Goal: Information Seeking & Learning: Find specific page/section

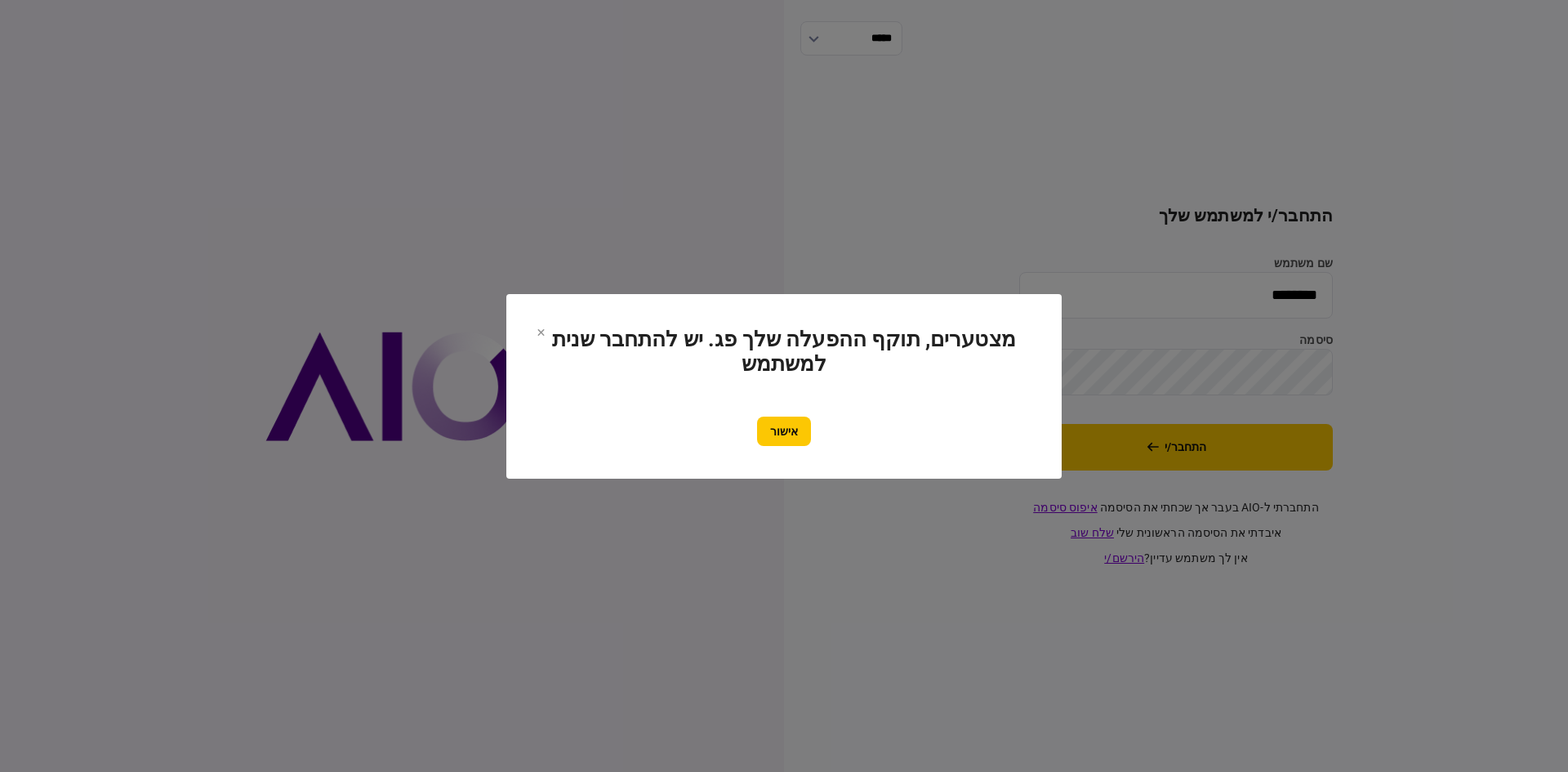
drag, startPoint x: 786, startPoint y: 427, endPoint x: 658, endPoint y: 246, distance: 221.7
click at [784, 417] on button "אישור" at bounding box center [784, 431] width 54 height 29
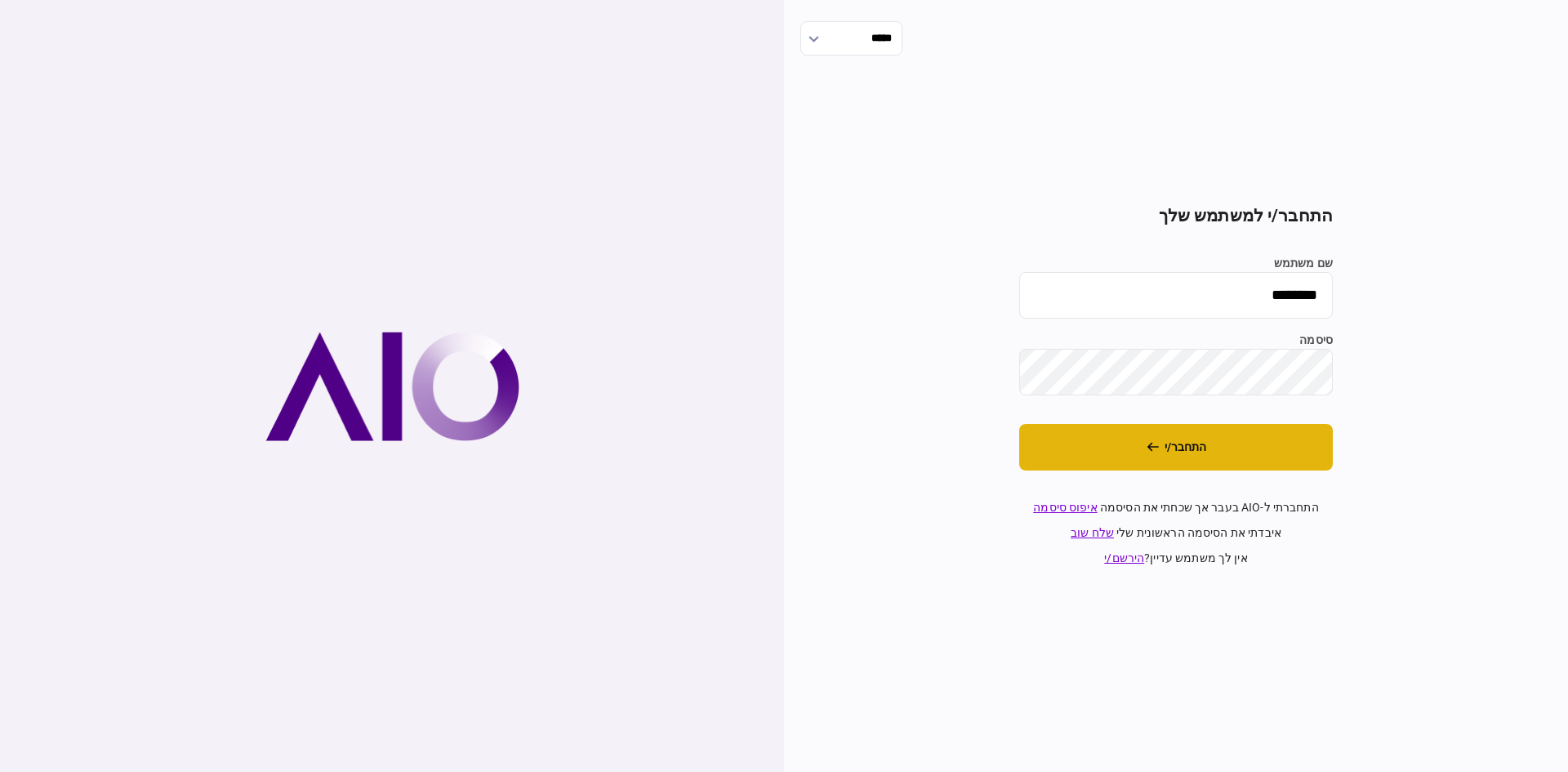
click at [1236, 465] on button "התחבר/י" at bounding box center [1175, 447] width 314 height 46
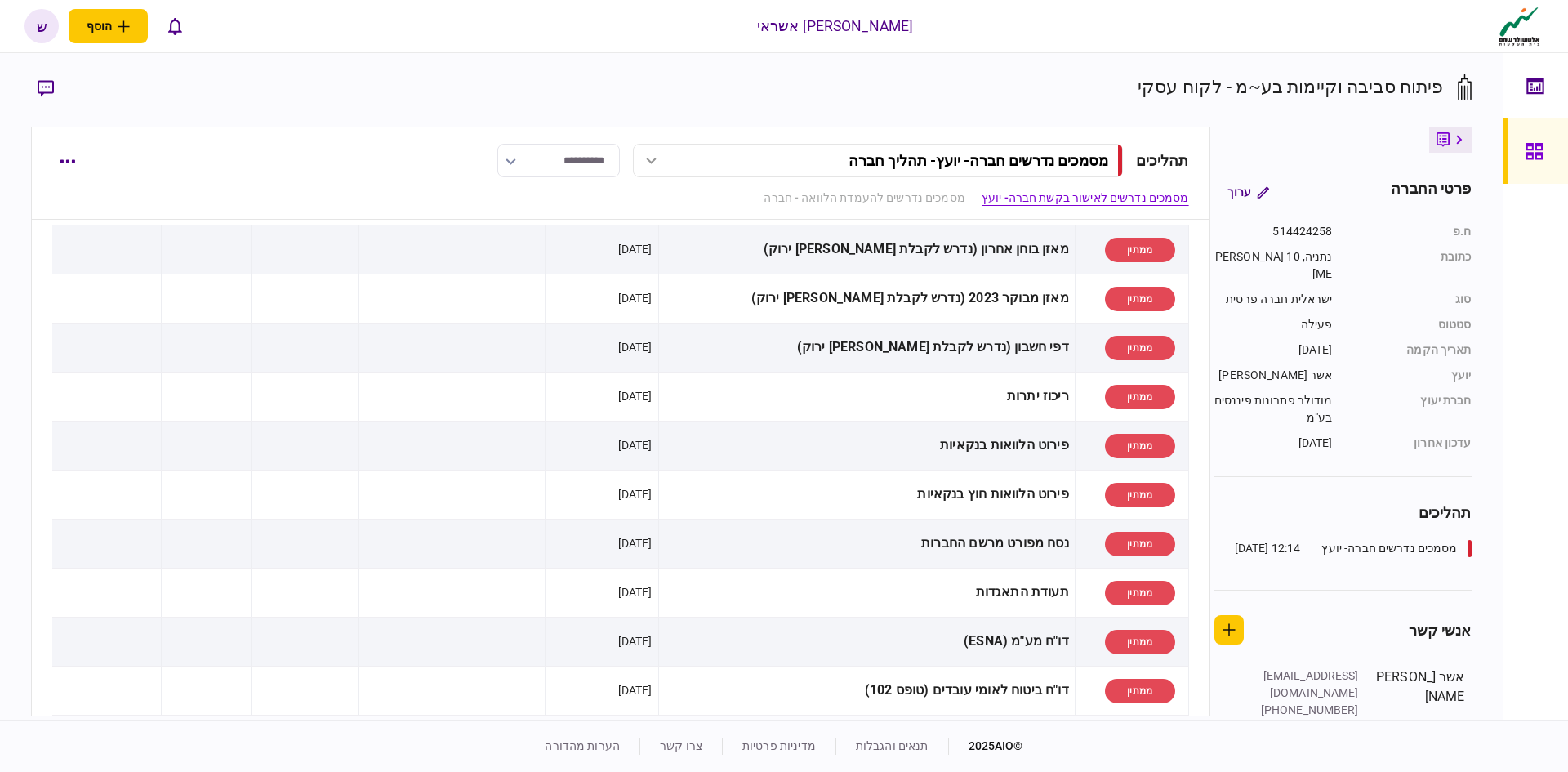
scroll to position [82, 0]
click at [1522, 139] on link at bounding box center [1535, 152] width 66 height 66
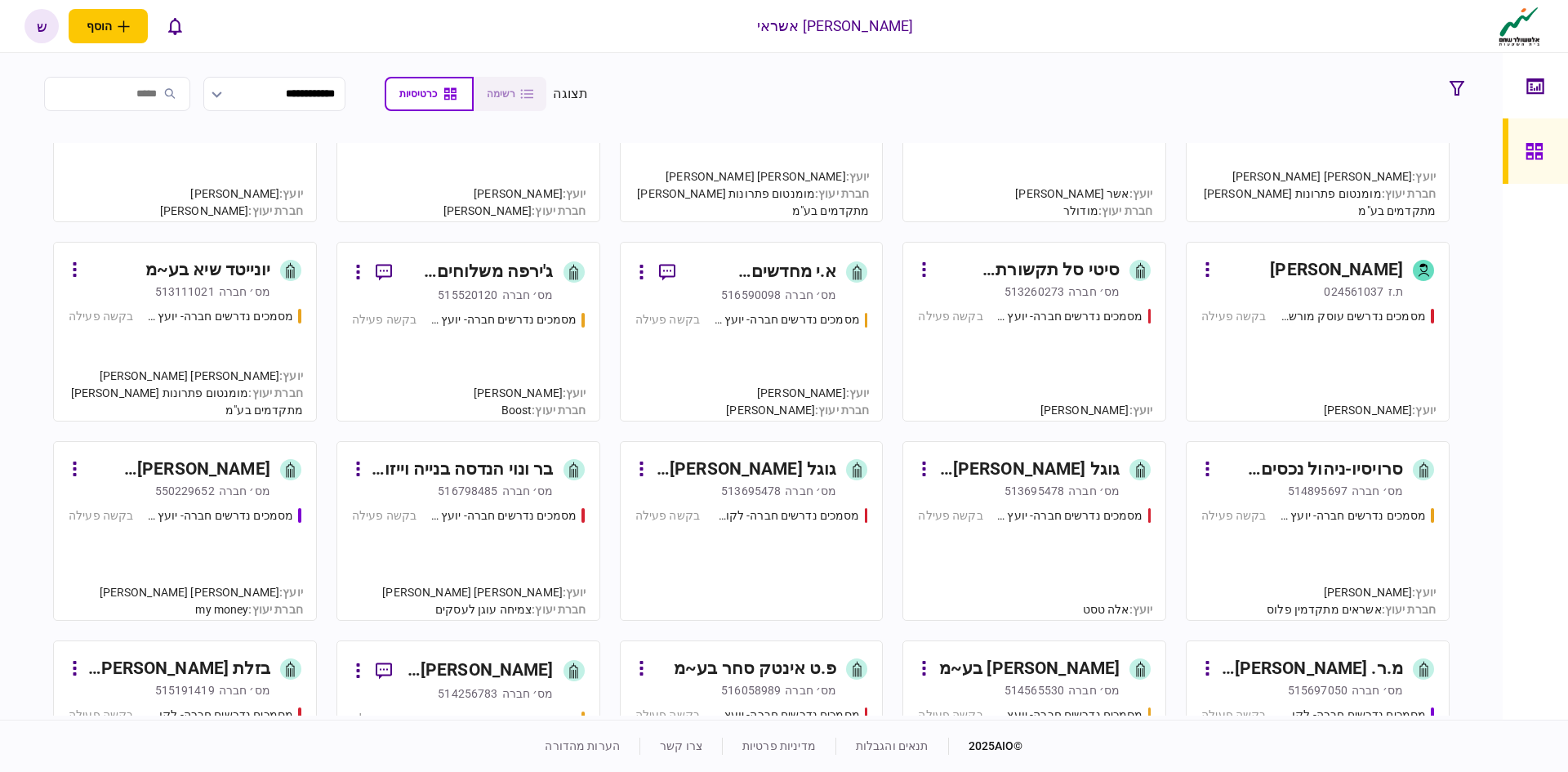
scroll to position [571, 0]
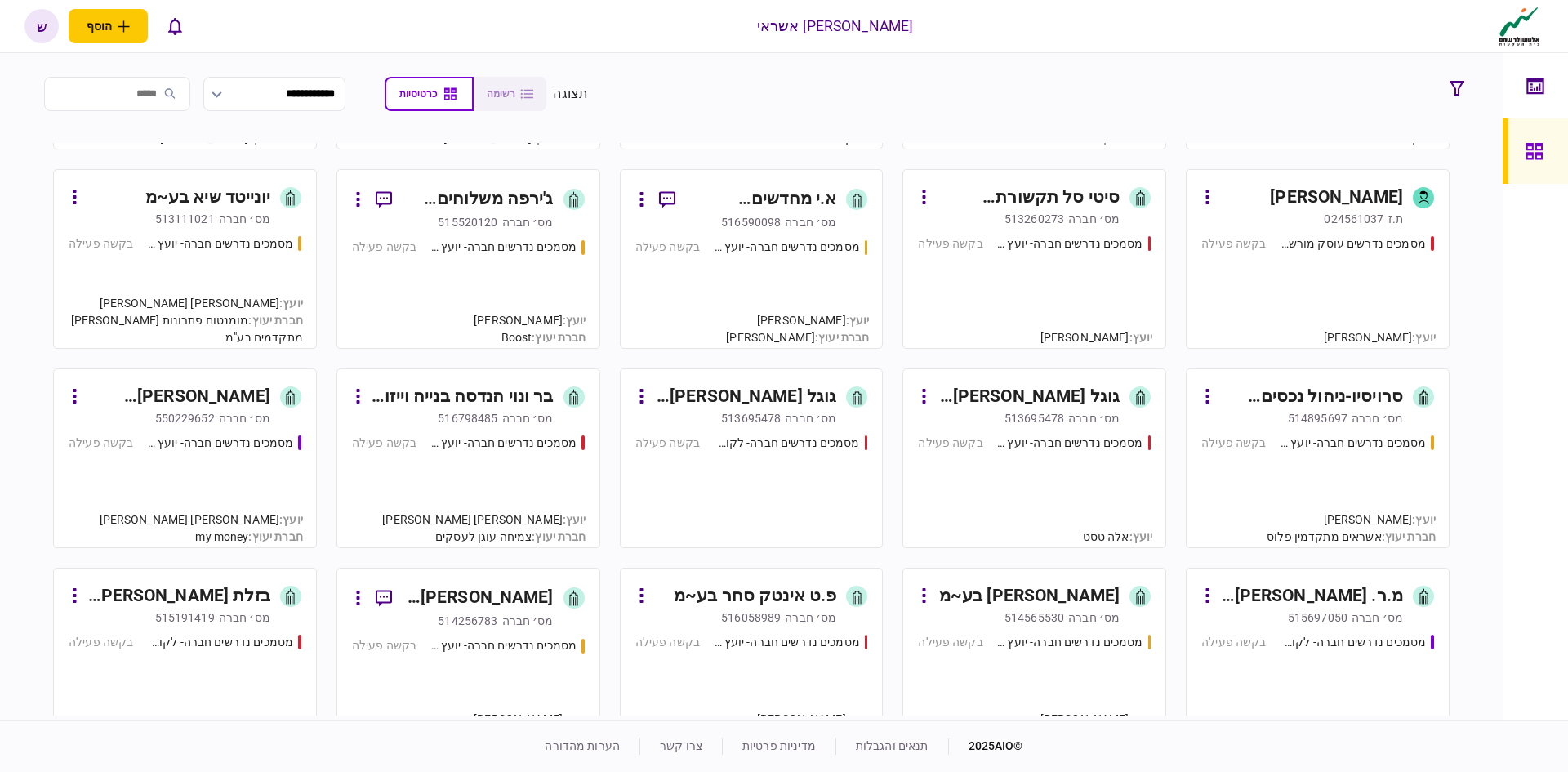
click at [494, 376] on link "בר ונוי הנדסה בנייה וייזום פרויקטים בע~מ [PERSON_NAME]׳ חברה 516798485 מסמכים נ…" at bounding box center [468, 458] width 263 height 179
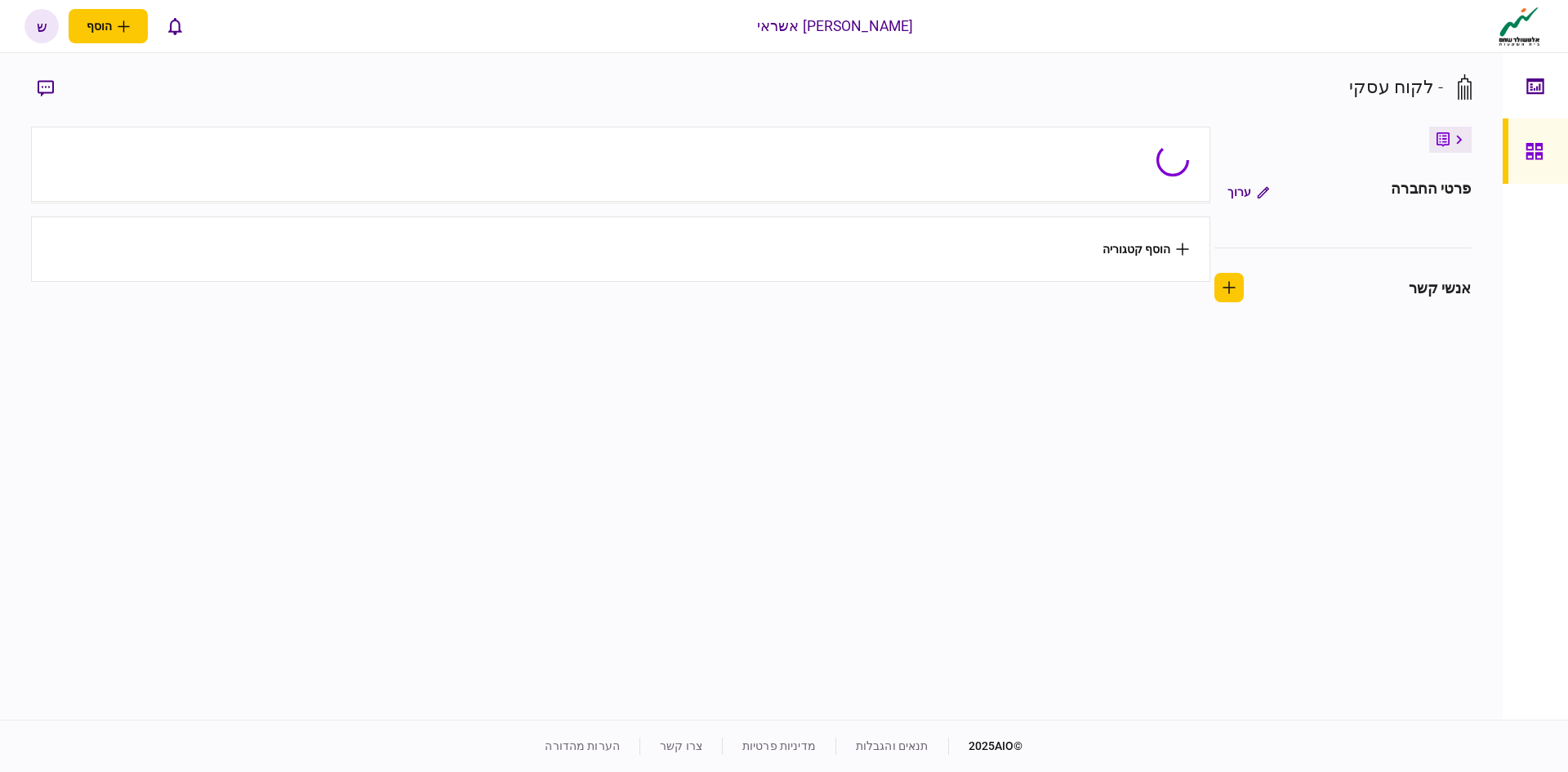
click at [479, 392] on section "הוסף קטגוריה" at bounding box center [619, 421] width 1178 height 589
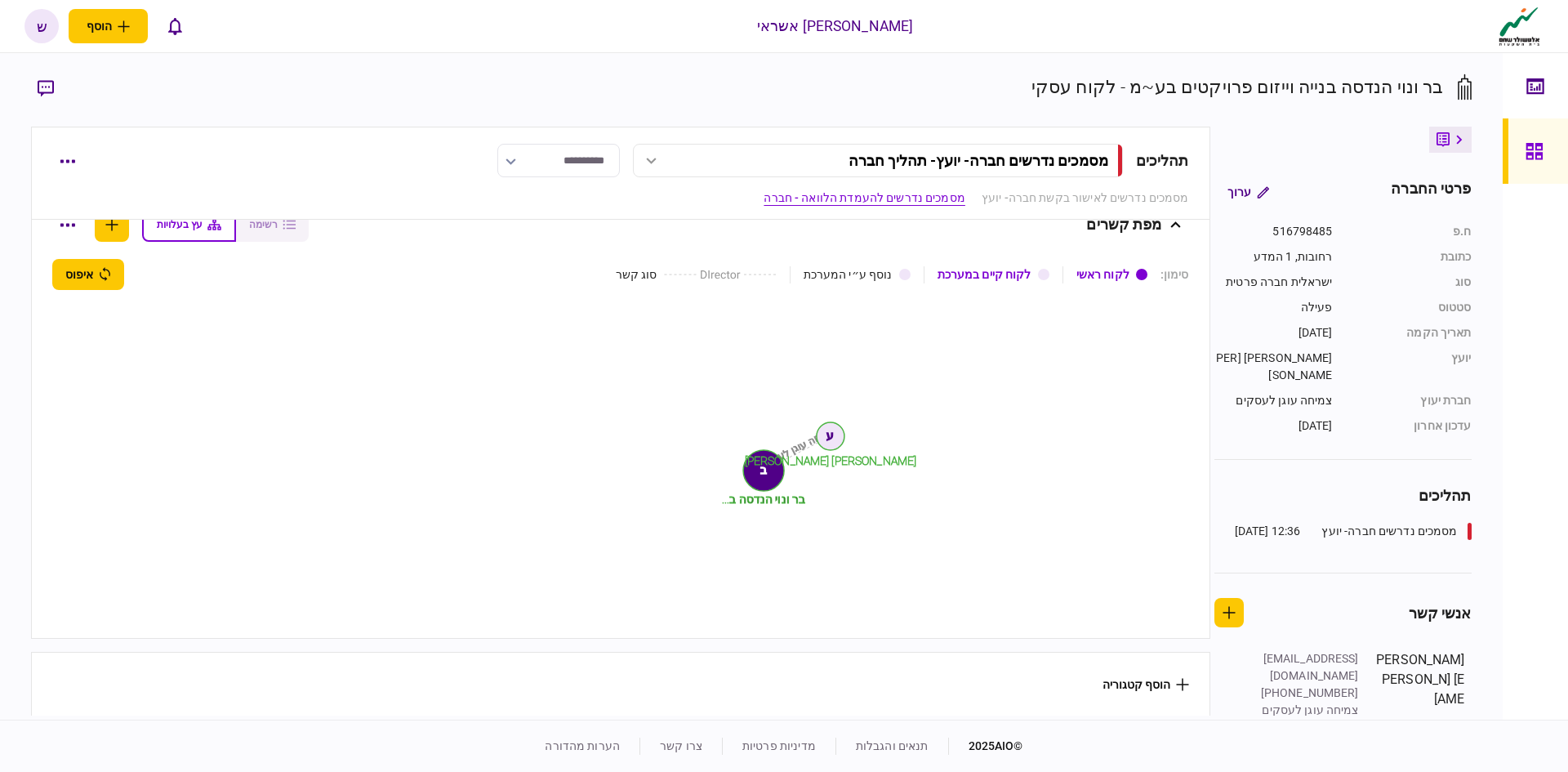
scroll to position [1155, 0]
click at [1097, 204] on link "מסמכים נדרשים לאישור בקשת חברה- יועץ" at bounding box center [1085, 198] width 207 height 17
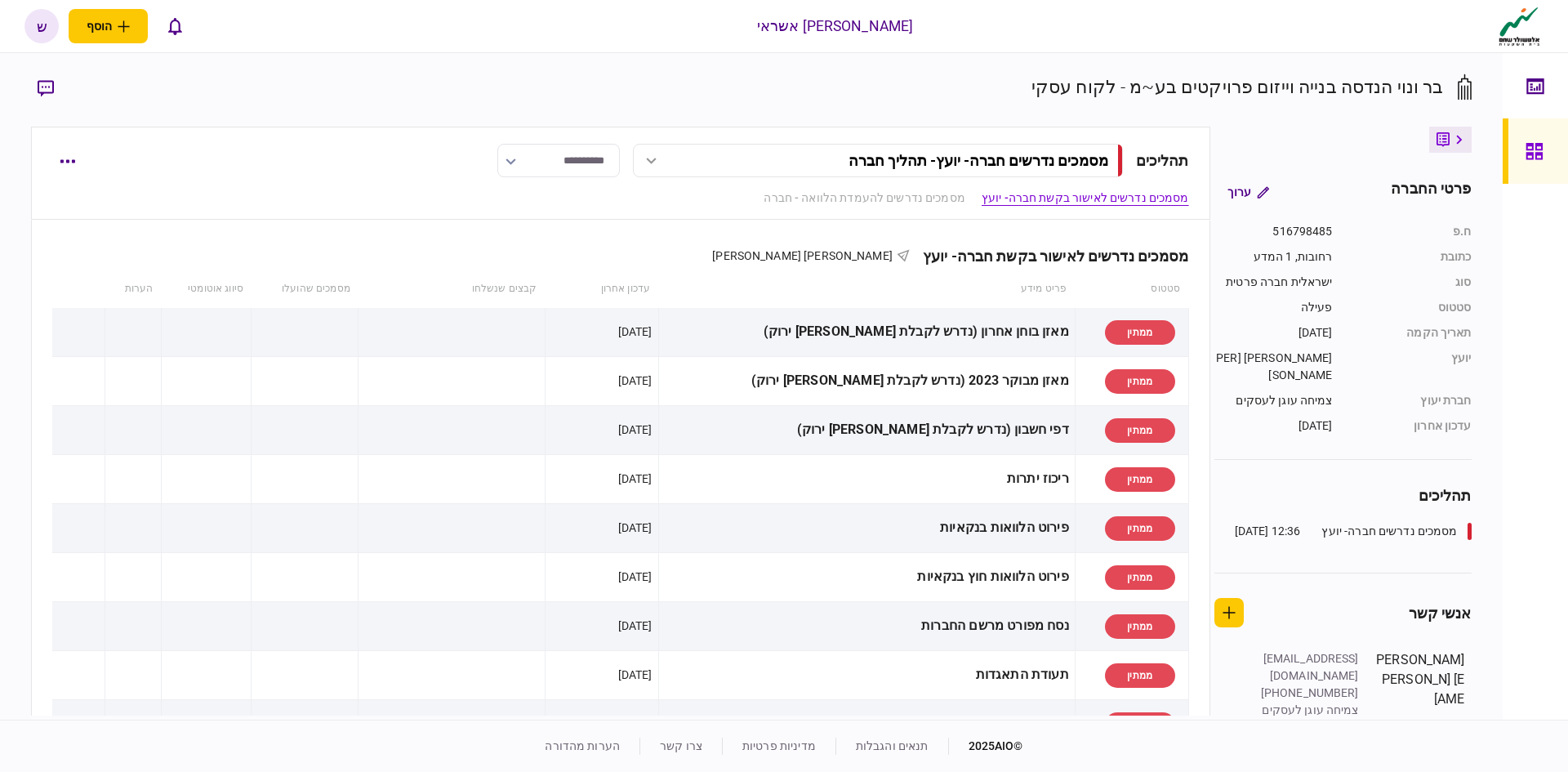
click at [1518, 167] on link at bounding box center [1535, 152] width 66 height 66
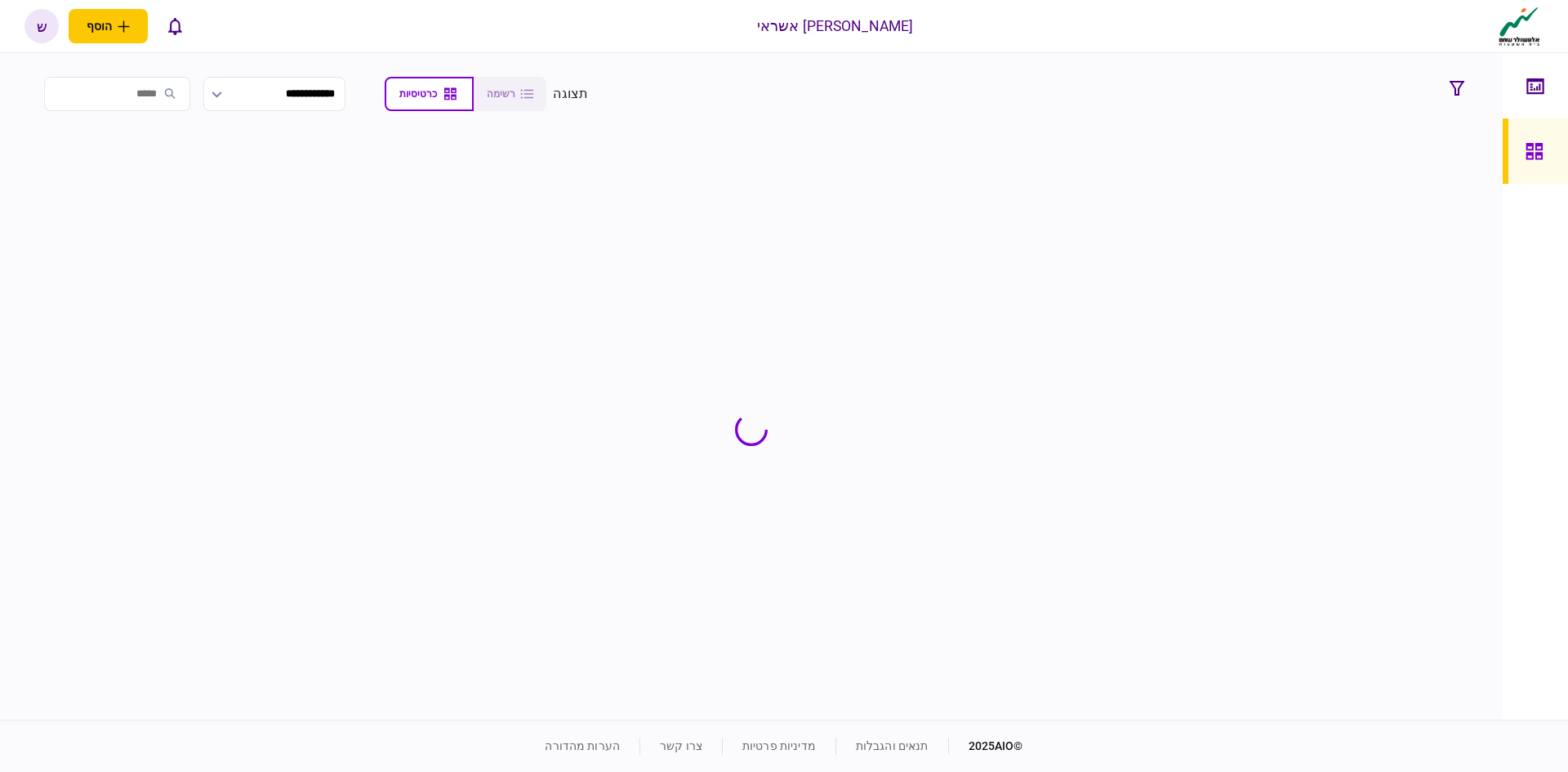
click at [146, 96] on input "search" at bounding box center [117, 95] width 146 height 35
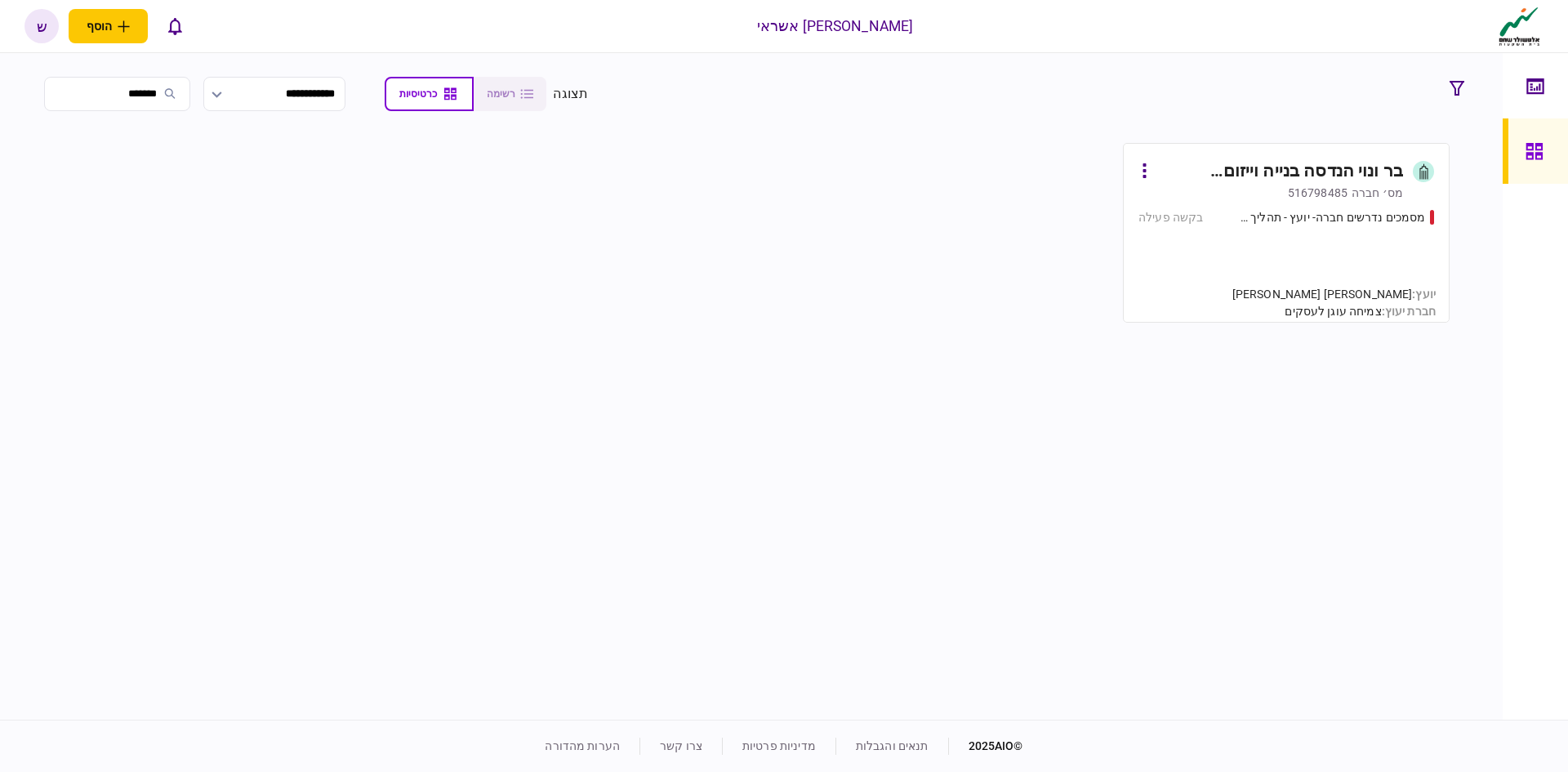
type input "*******"
click at [1338, 198] on div "516798485" at bounding box center [1318, 192] width 60 height 16
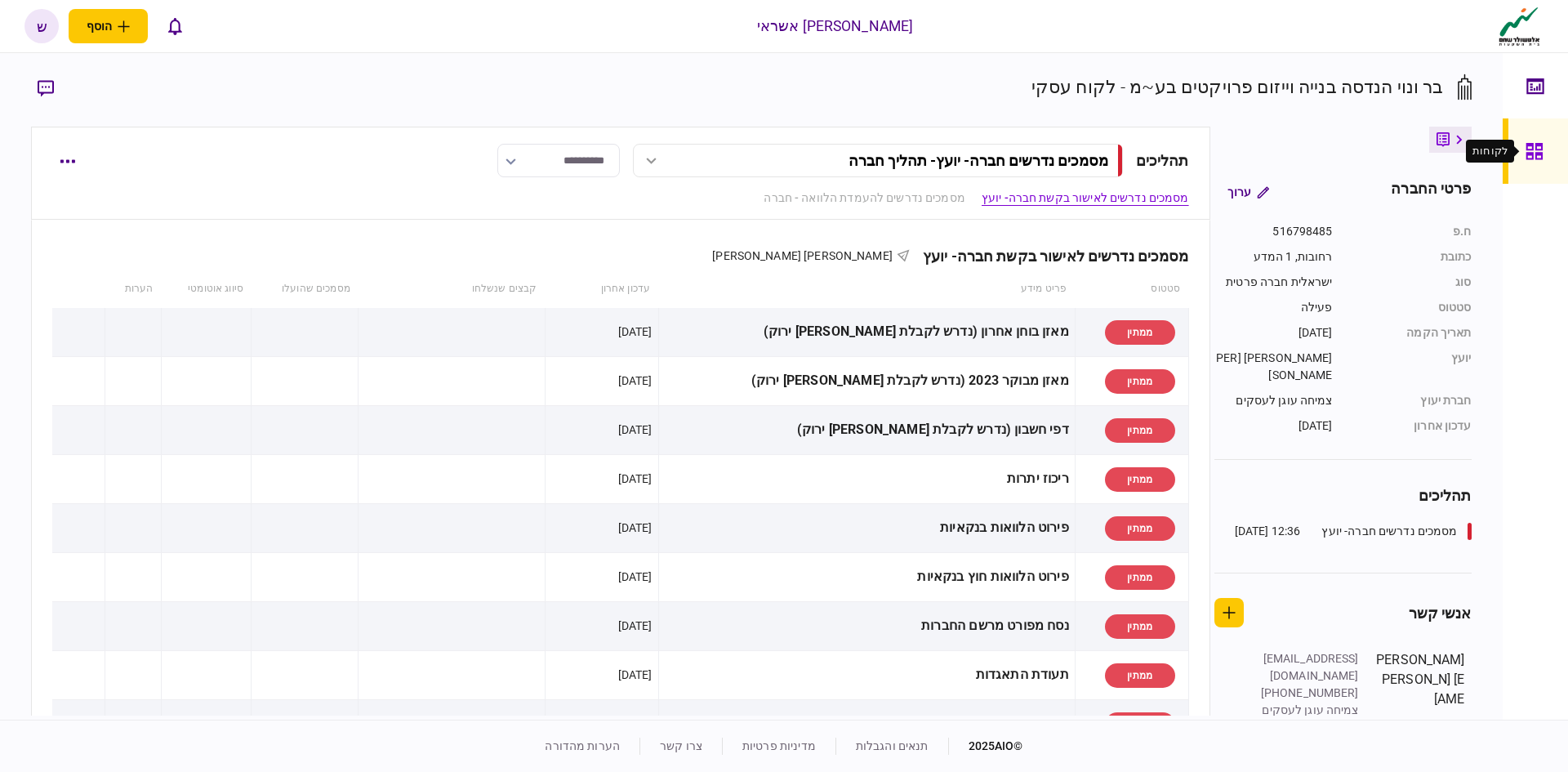
click at [1532, 154] on icon at bounding box center [1533, 151] width 16 height 16
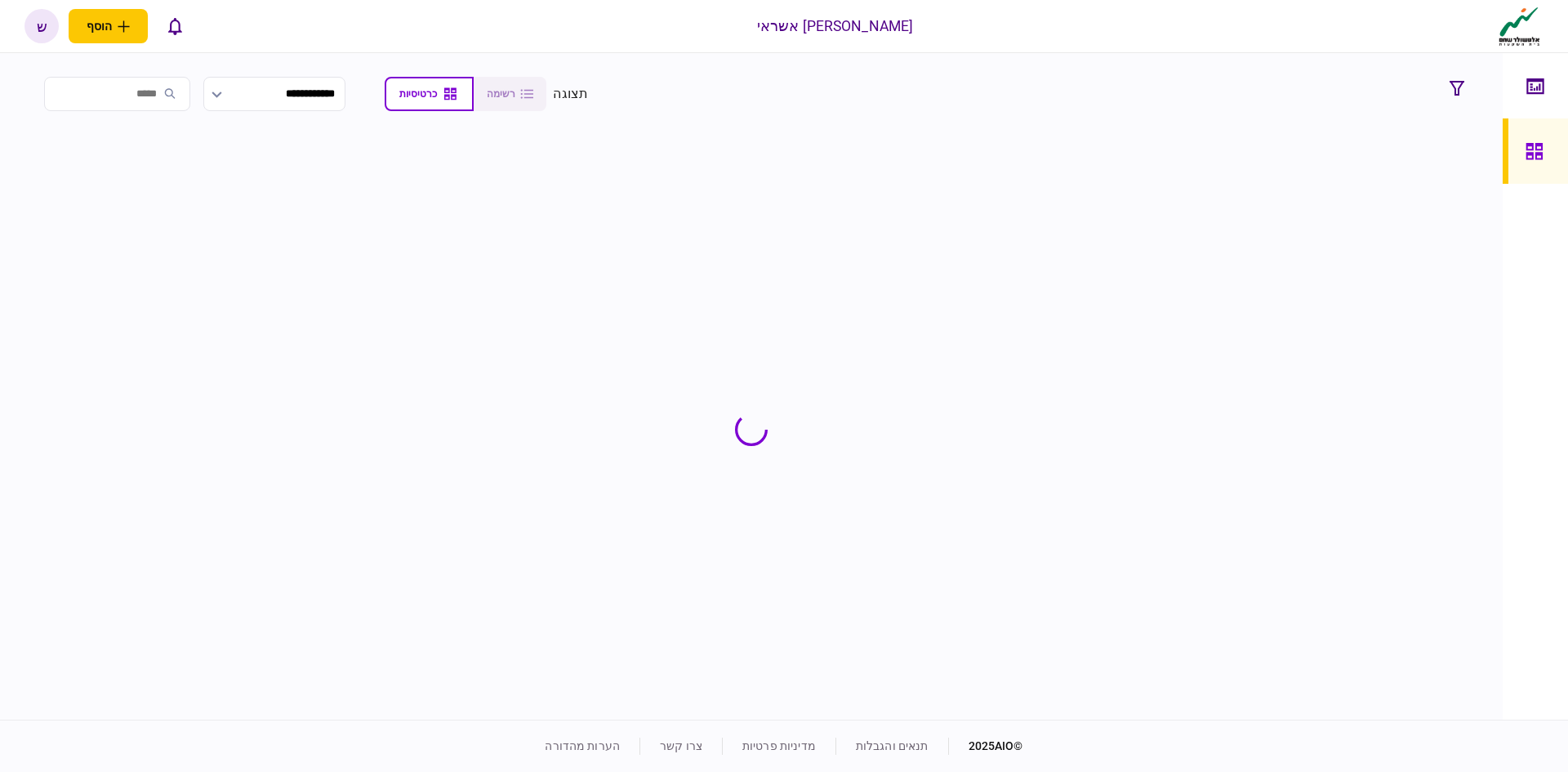
click at [105, 98] on input "search" at bounding box center [117, 95] width 146 height 35
click at [105, 98] on input "***" at bounding box center [117, 95] width 146 height 35
type input "*"
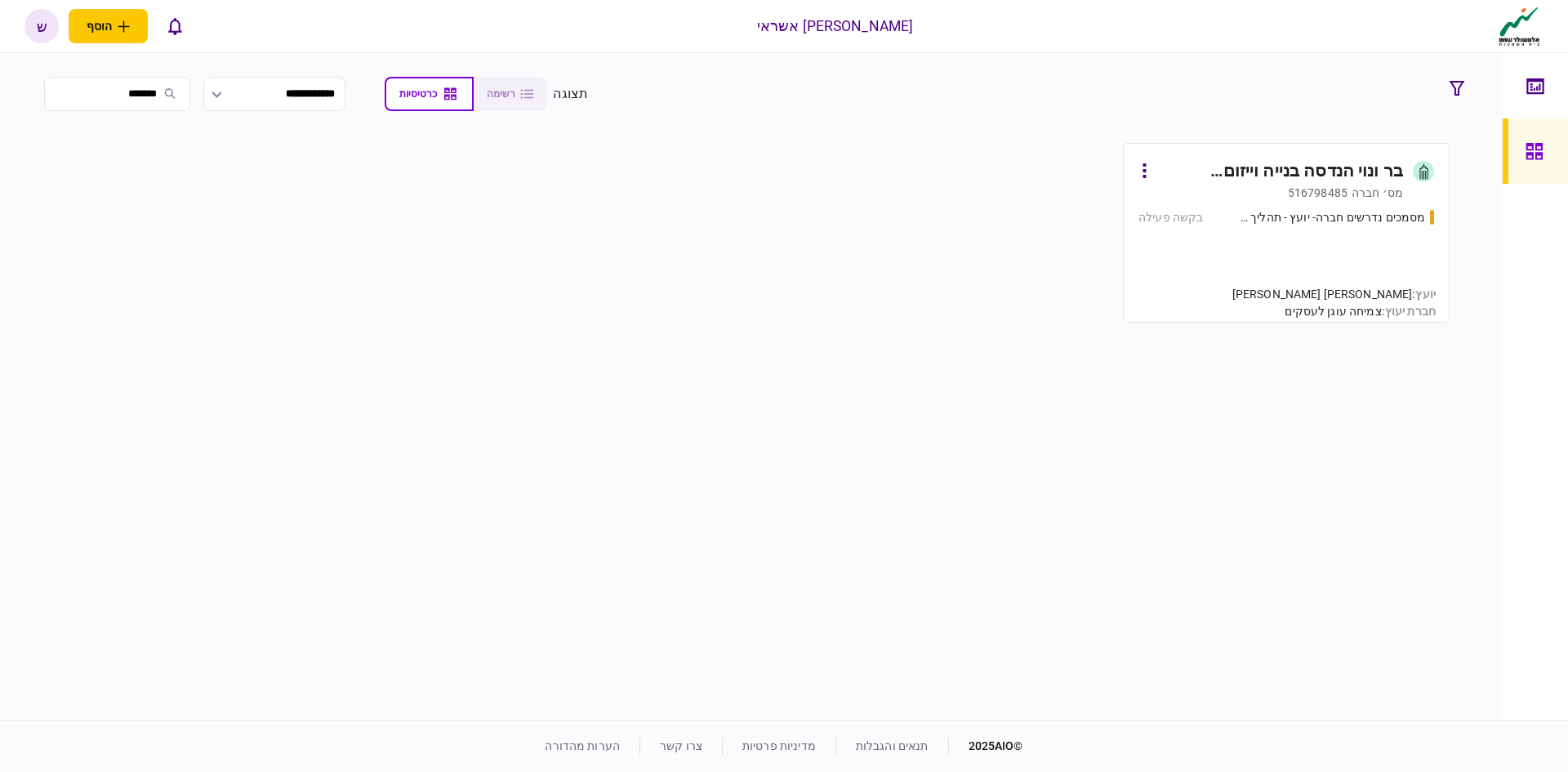
type input "*******"
click at [1185, 226] on div "מסמכים נדרשים חברה- יועץ - תהליך חברה בקשה פעילה" at bounding box center [1286, 259] width 295 height 98
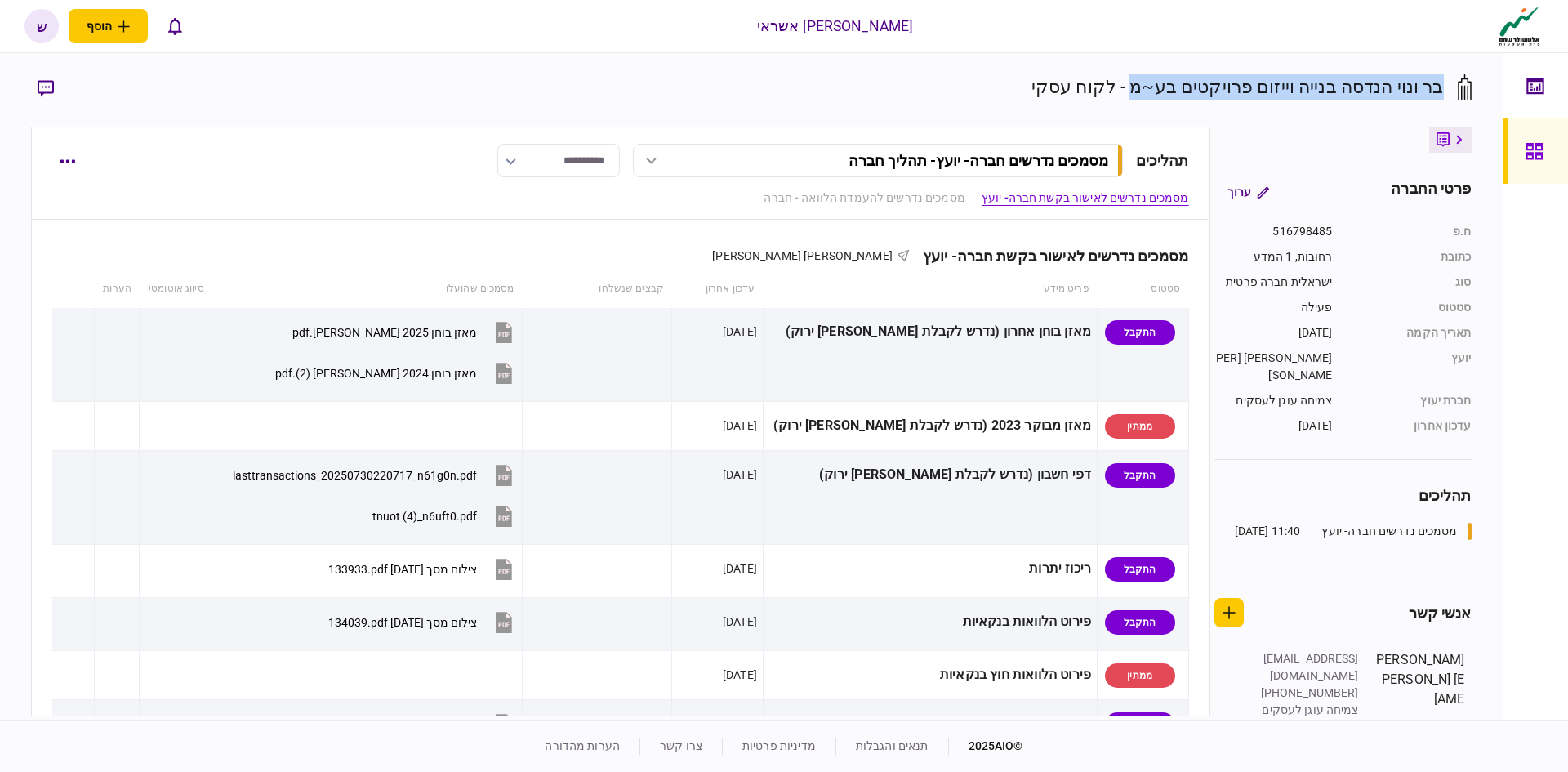
drag, startPoint x: 1442, startPoint y: 86, endPoint x: 1138, endPoint y: 96, distance: 304.2
click at [1138, 96] on div "בר ונוי הנדסה בנייה וייזום פרויקטים בע~מ - לקוח עסקי" at bounding box center [1237, 87] width 412 height 27
copy div "בר ונוי הנדסה בנייה וייזום פרויקטים בע~מ"
